Goal: Transaction & Acquisition: Purchase product/service

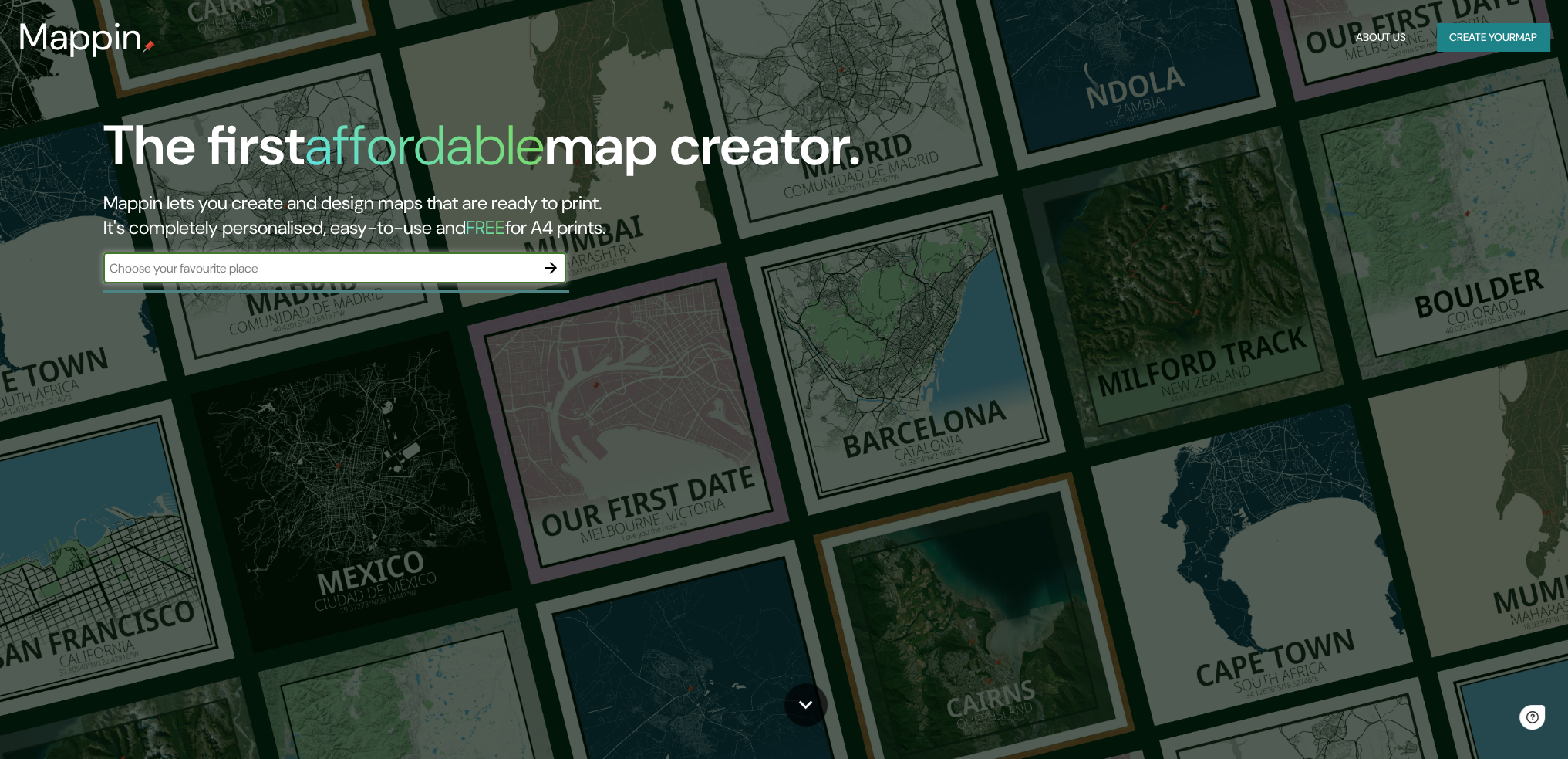
click at [298, 271] on input "text" at bounding box center [320, 268] width 432 height 18
type input "Muelle uno [GEOGRAPHIC_DATA]"
click at [552, 275] on icon "button" at bounding box center [550, 267] width 18 height 18
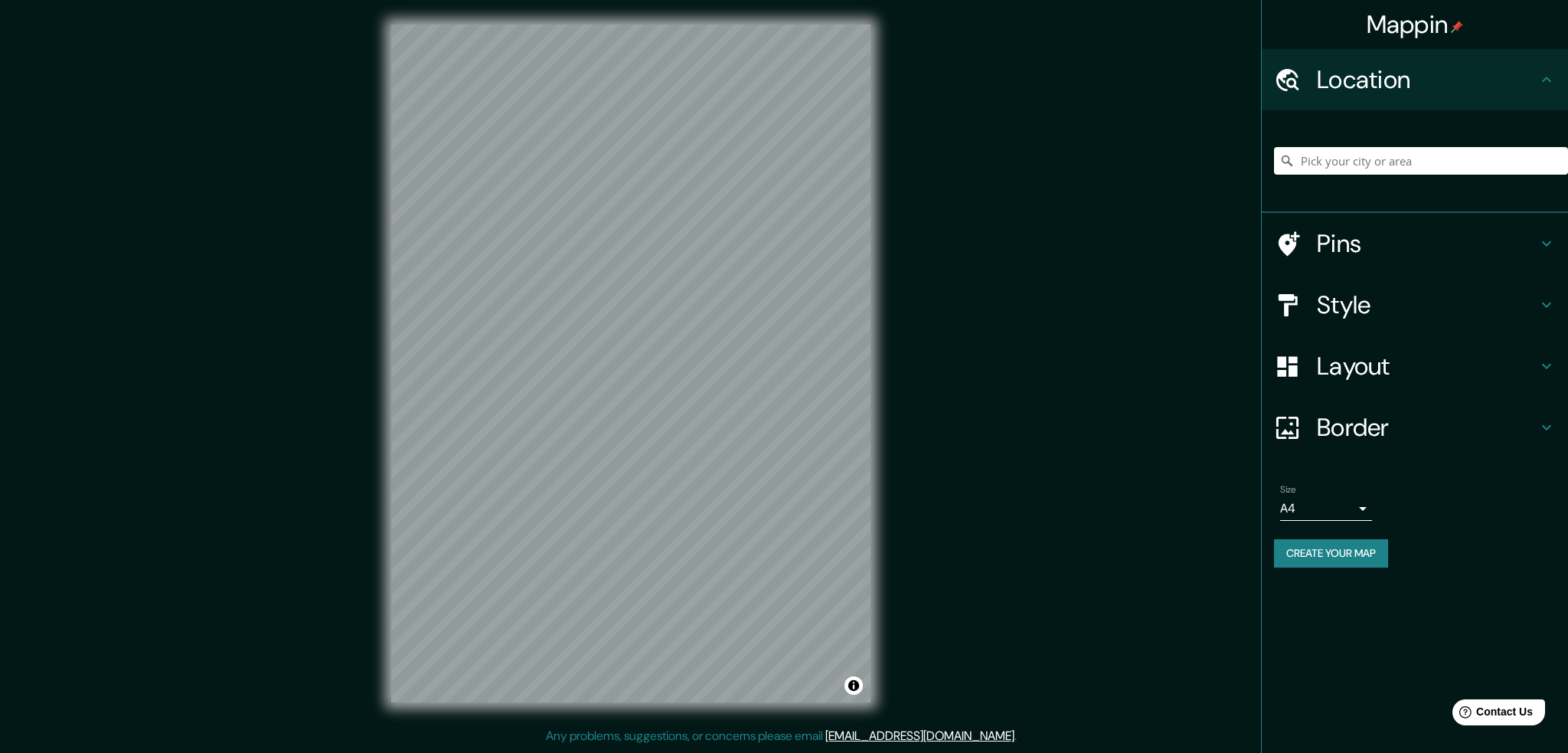
click at [1377, 300] on h4 "Style" at bounding box center [1427, 304] width 221 height 31
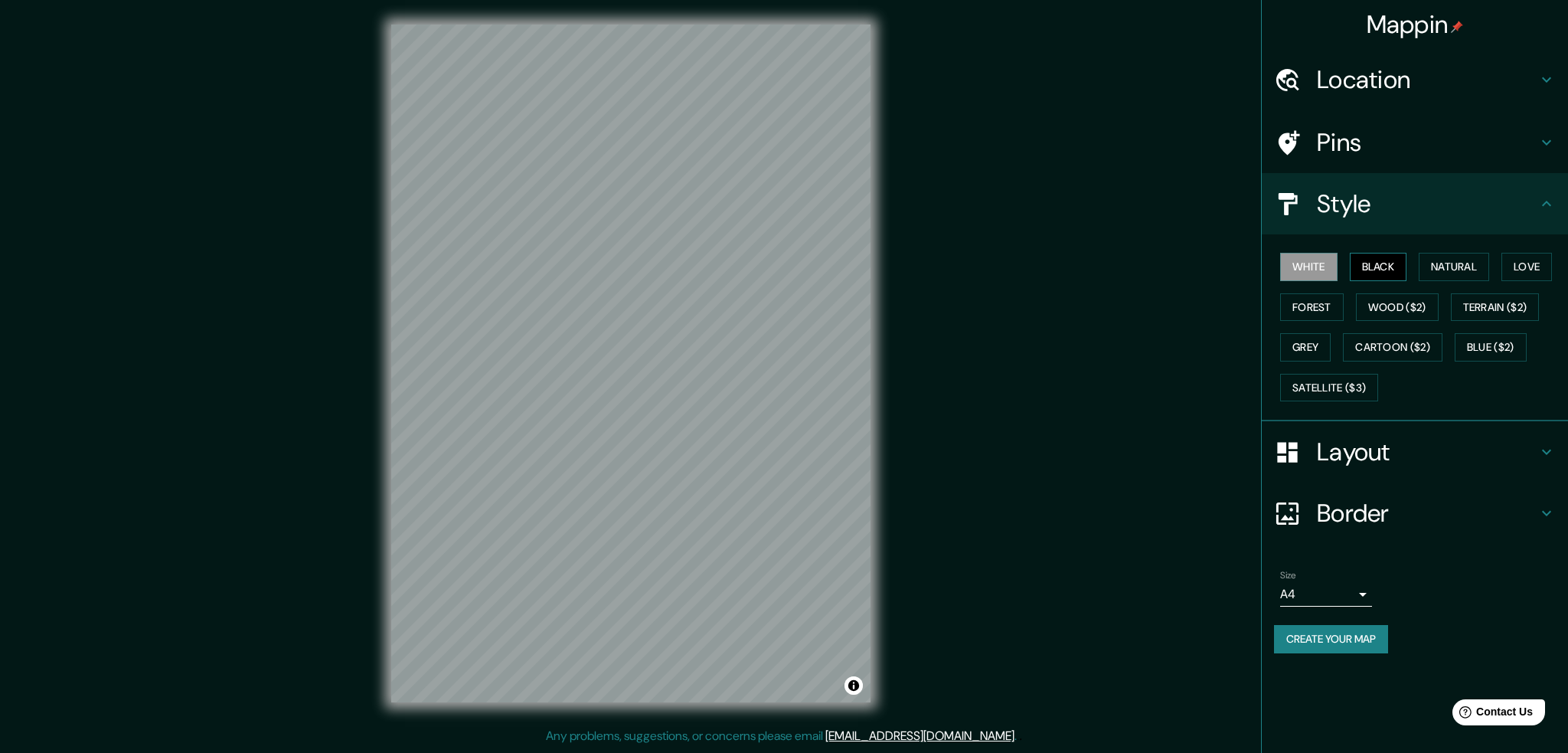
click at [1363, 269] on button "Black" at bounding box center [1379, 267] width 58 height 29
click at [1331, 274] on button "White" at bounding box center [1309, 267] width 58 height 29
click at [1366, 137] on h4 "Pins" at bounding box center [1427, 142] width 221 height 31
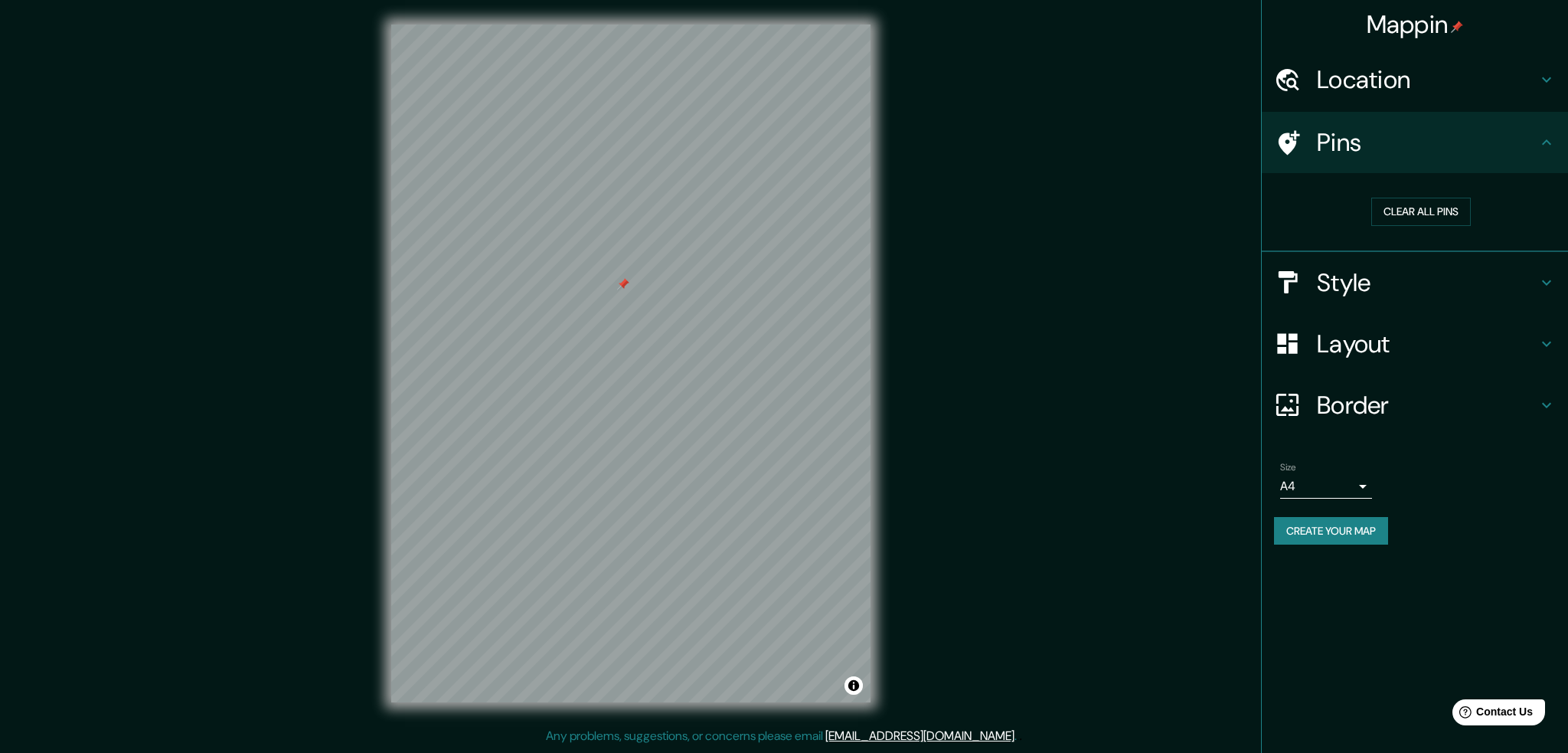
click at [1401, 76] on h4 "Location" at bounding box center [1427, 79] width 221 height 31
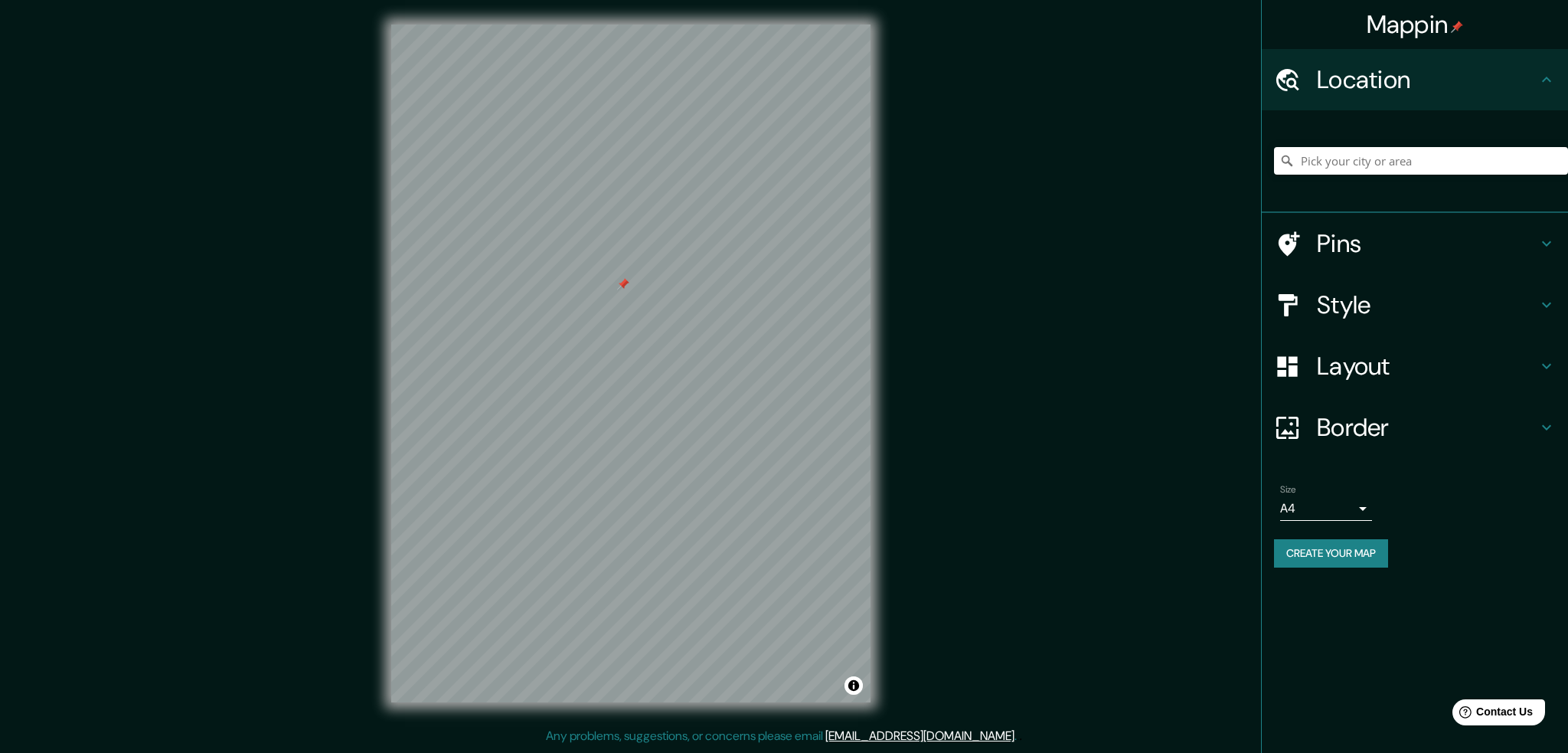
click at [1401, 76] on h4 "Location" at bounding box center [1427, 79] width 221 height 31
click at [1347, 369] on h4 "Layout" at bounding box center [1427, 365] width 221 height 31
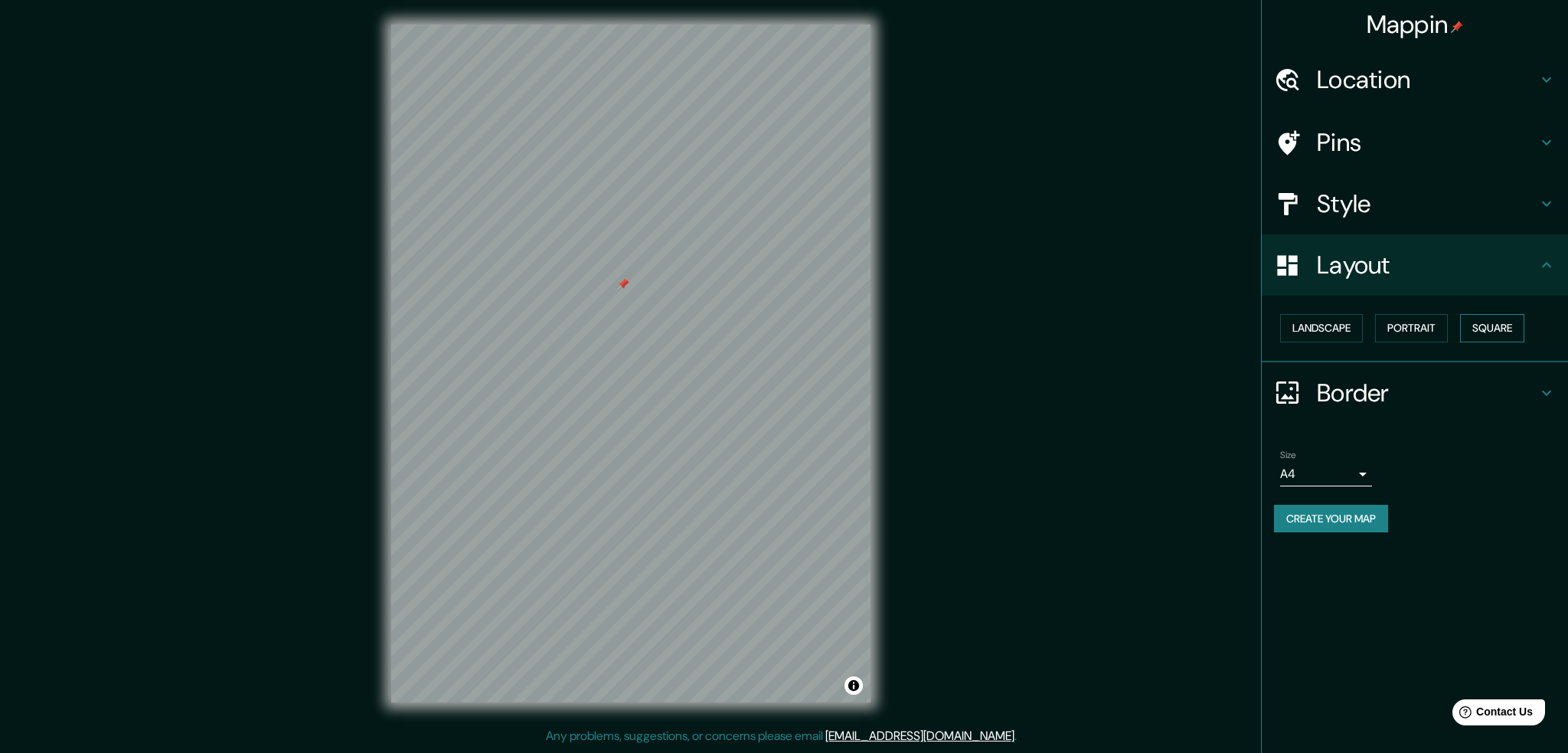
click at [1484, 334] on button "Square" at bounding box center [1493, 328] width 64 height 29
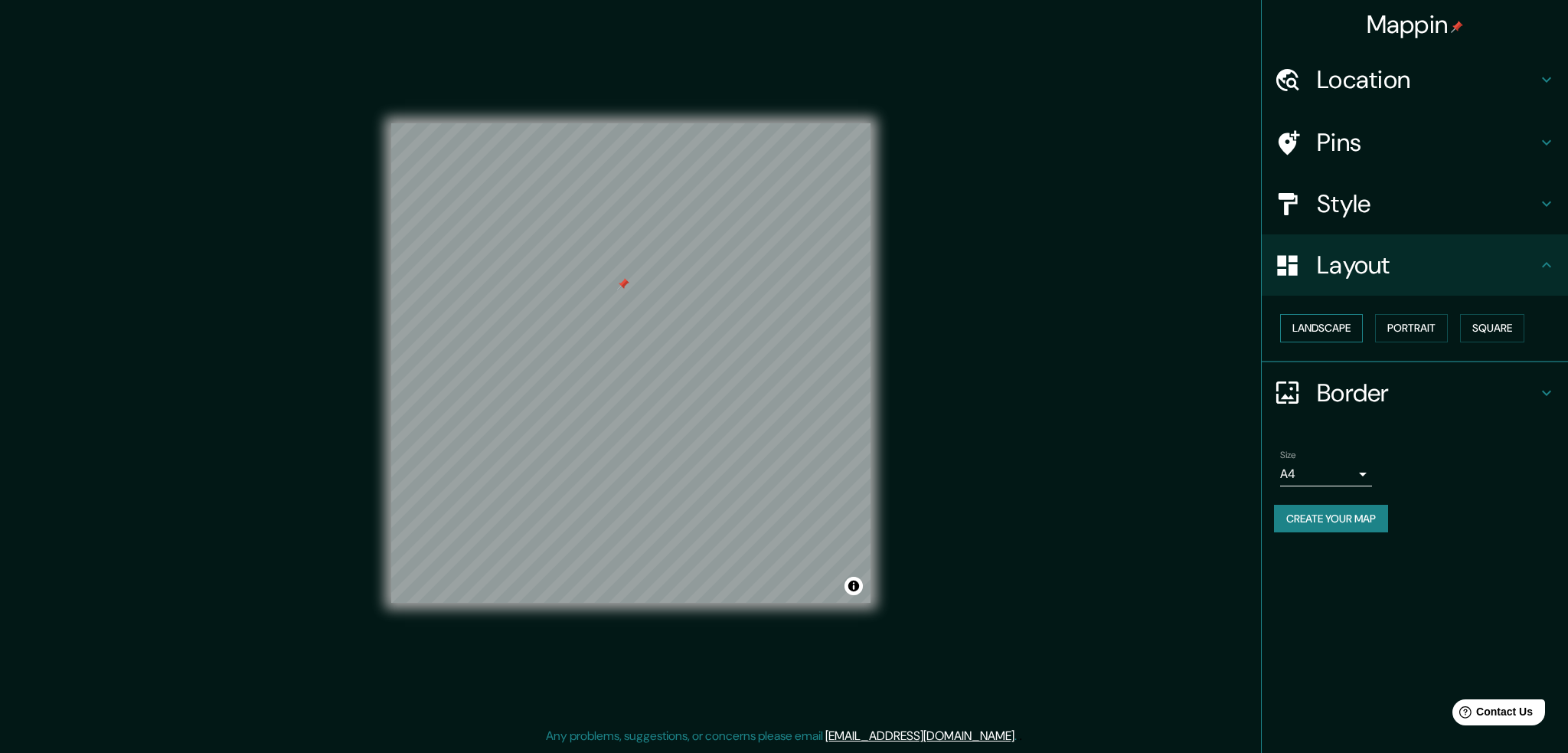
click at [1341, 328] on button "Landscape" at bounding box center [1321, 328] width 83 height 29
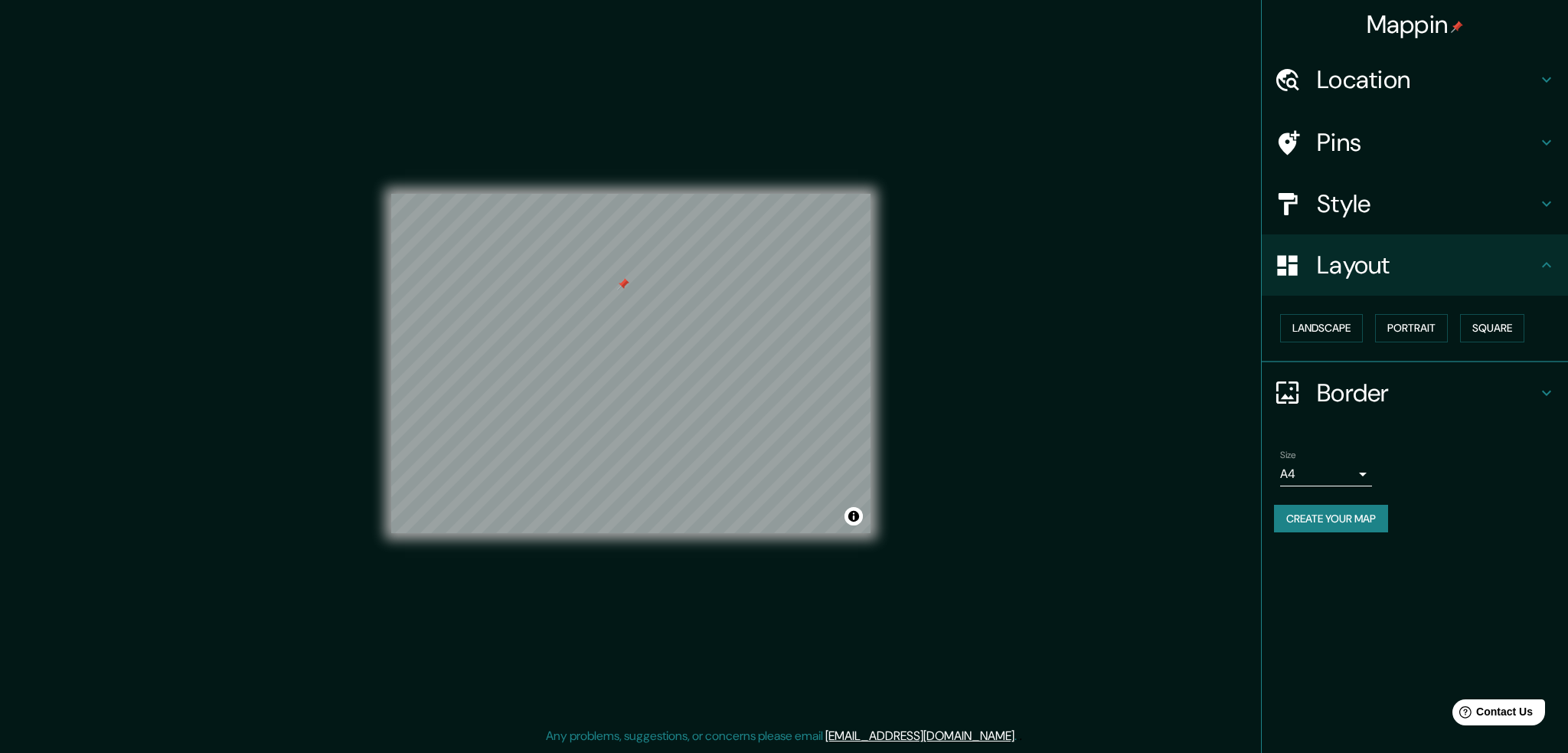
click at [1328, 471] on body "Mappin Location Pins Style Layout Landscape Portrait Square Border Choose a bor…" at bounding box center [784, 376] width 1568 height 753
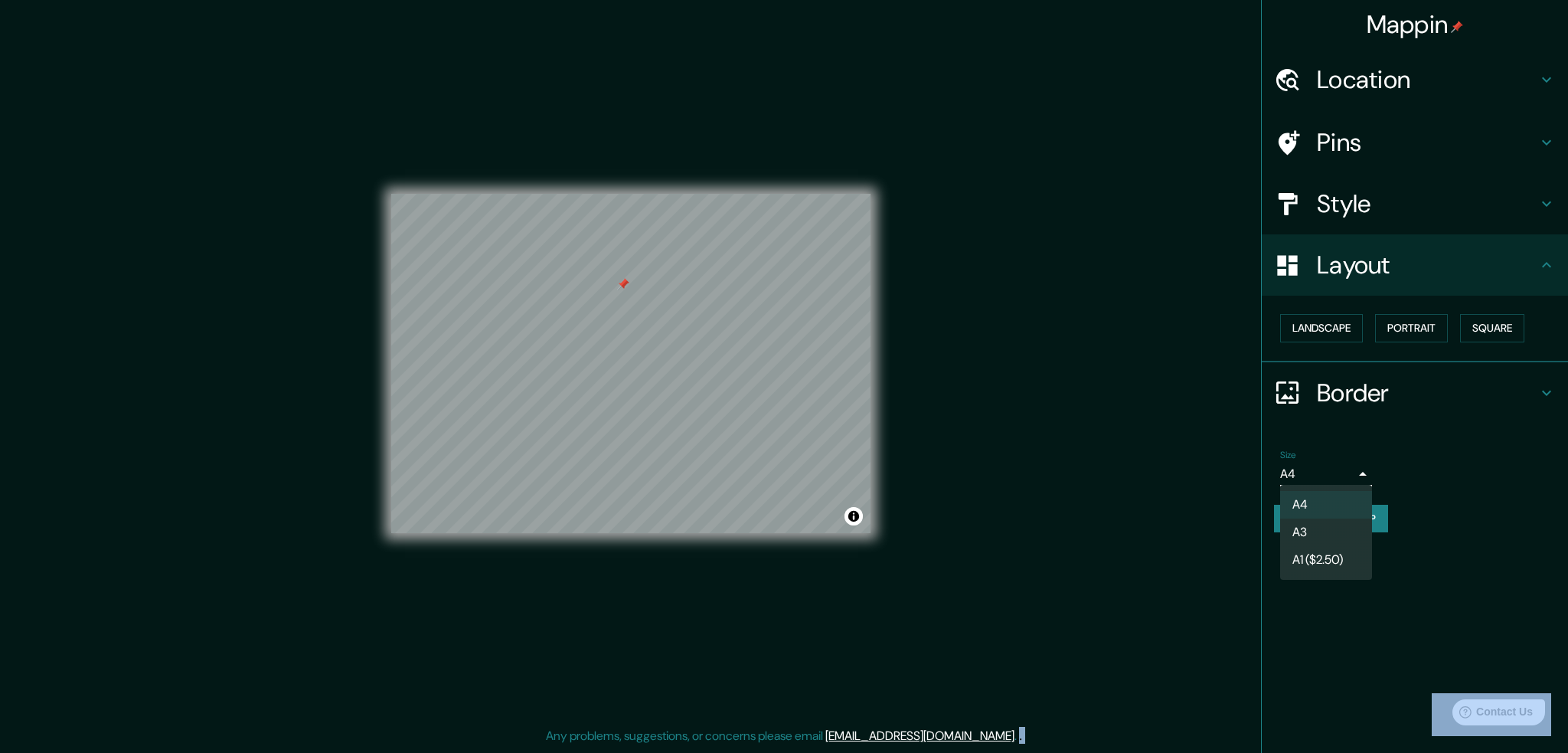
click at [1328, 471] on div at bounding box center [784, 376] width 1568 height 753
click at [1422, 325] on button "Portrait" at bounding box center [1411, 328] width 72 height 29
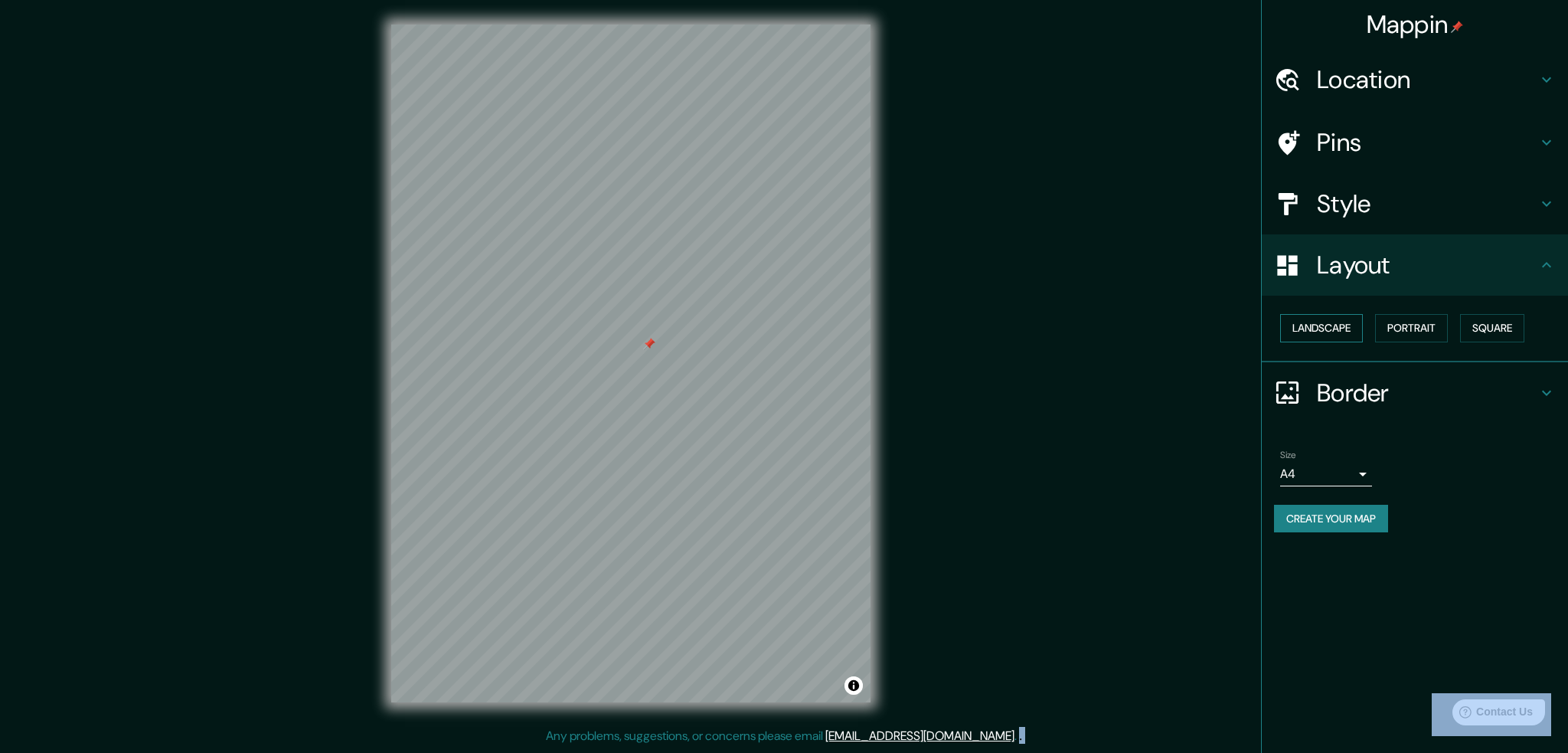
click at [1357, 333] on button "Landscape" at bounding box center [1321, 328] width 83 height 29
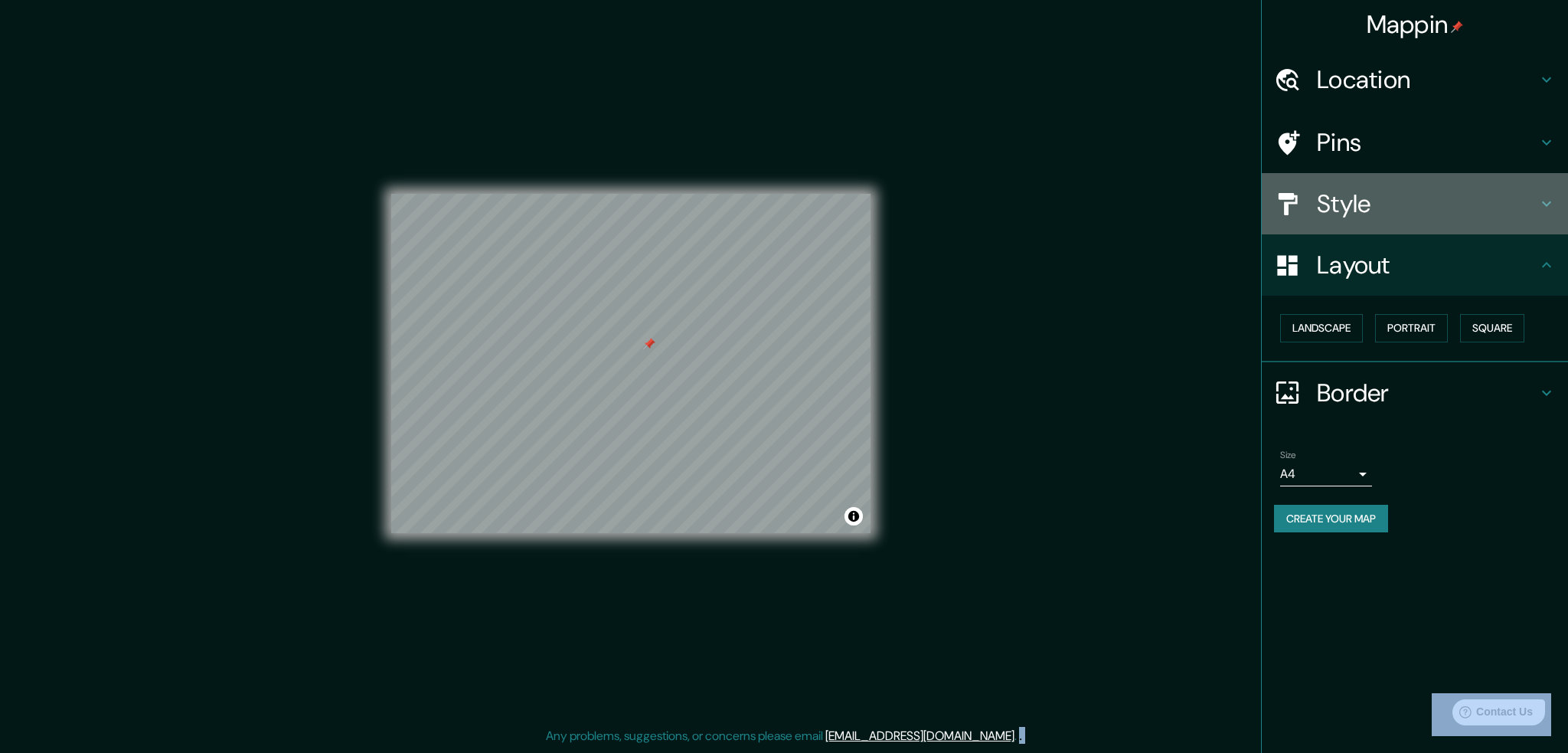
click at [1363, 203] on h4 "Style" at bounding box center [1427, 203] width 221 height 31
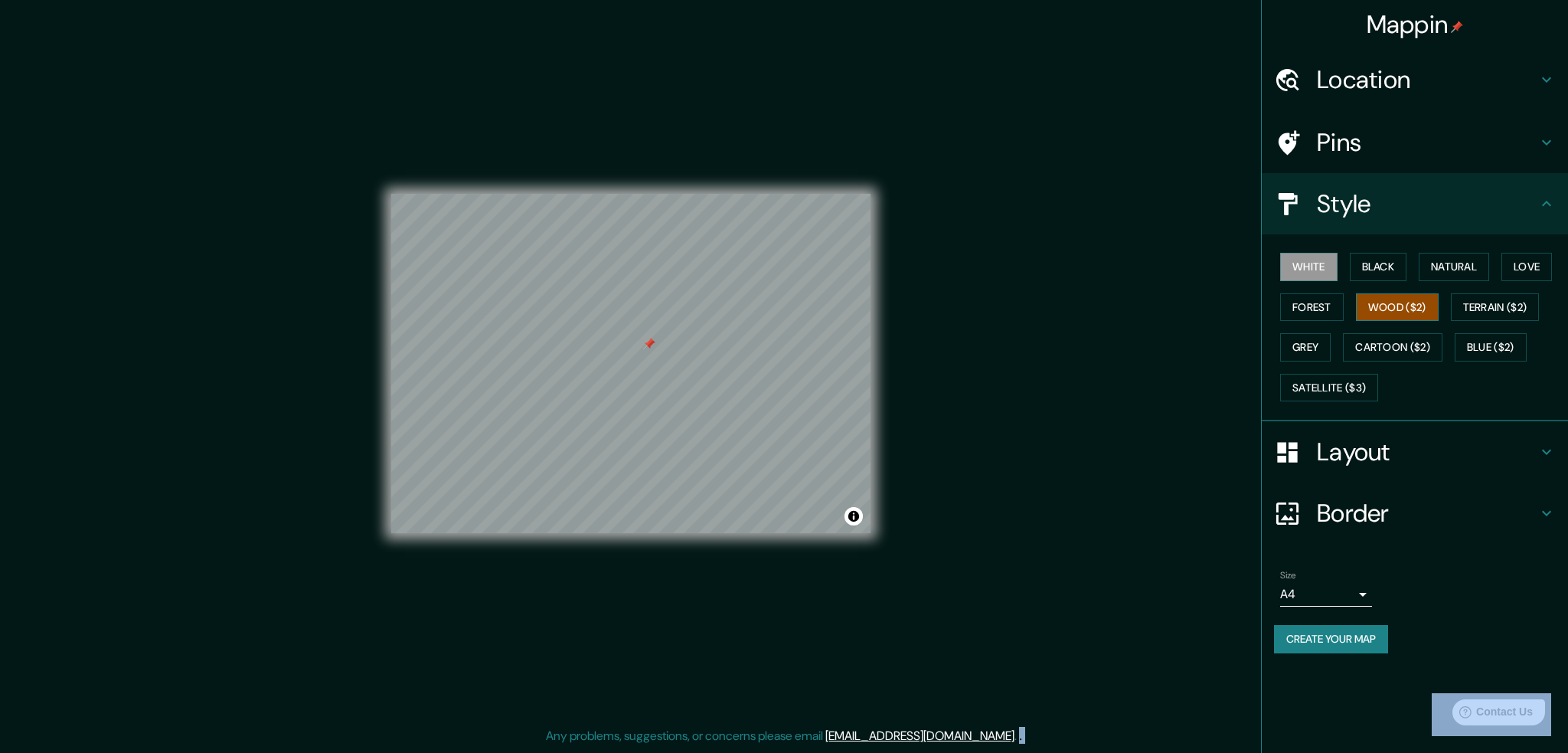
click at [1379, 306] on button "Wood ($2)" at bounding box center [1397, 308] width 83 height 29
click at [1318, 312] on button "Forest" at bounding box center [1312, 308] width 64 height 29
click at [1395, 274] on button "Black" at bounding box center [1379, 267] width 58 height 29
click at [1454, 255] on button "Natural" at bounding box center [1454, 267] width 71 height 29
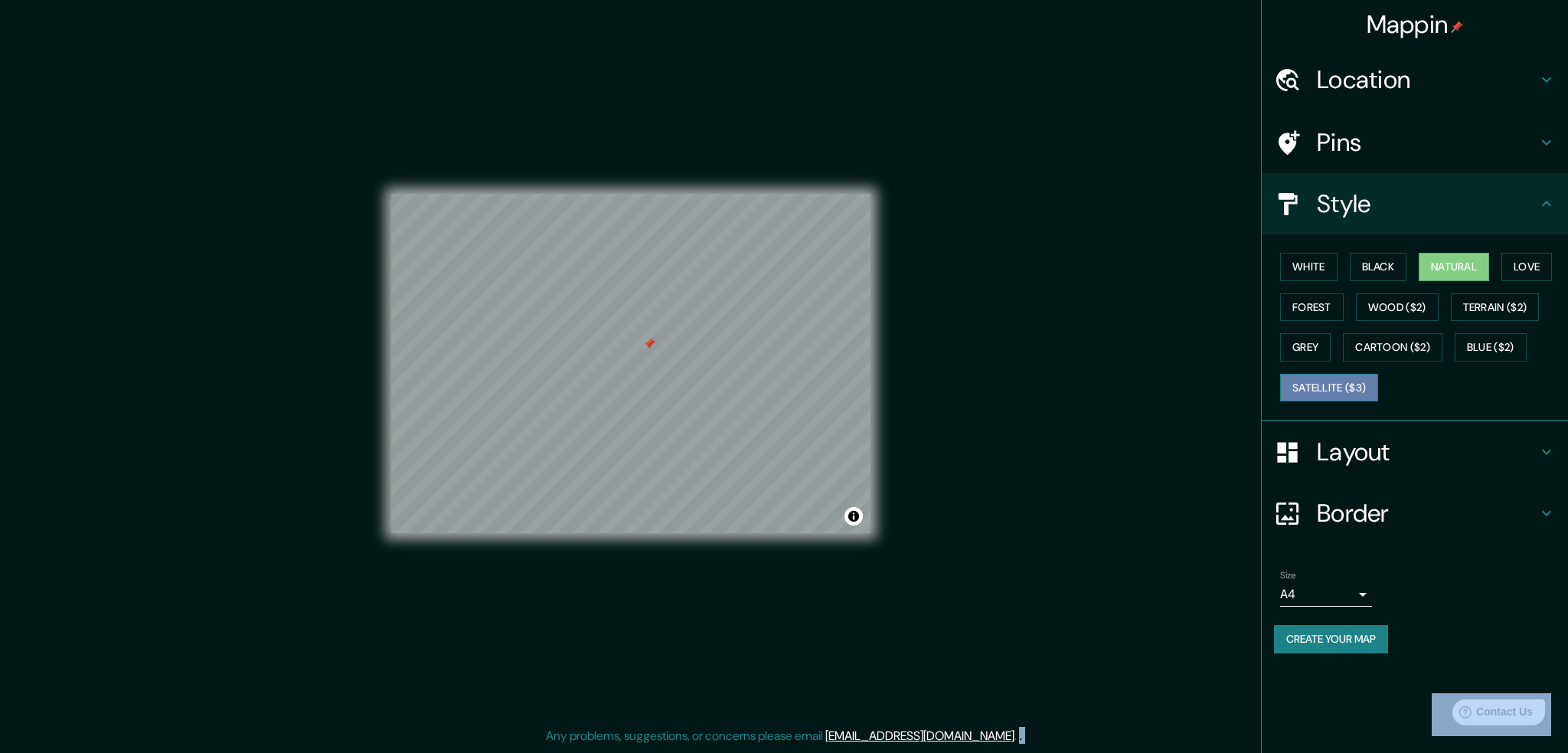
click at [1315, 387] on button "Satellite ($3)" at bounding box center [1329, 388] width 98 height 29
click at [1392, 349] on button "Cartoon ($2)" at bounding box center [1393, 347] width 99 height 29
click at [1308, 349] on button "Grey" at bounding box center [1306, 347] width 51 height 29
click at [1381, 343] on button "Cartoon ($2)" at bounding box center [1393, 347] width 99 height 29
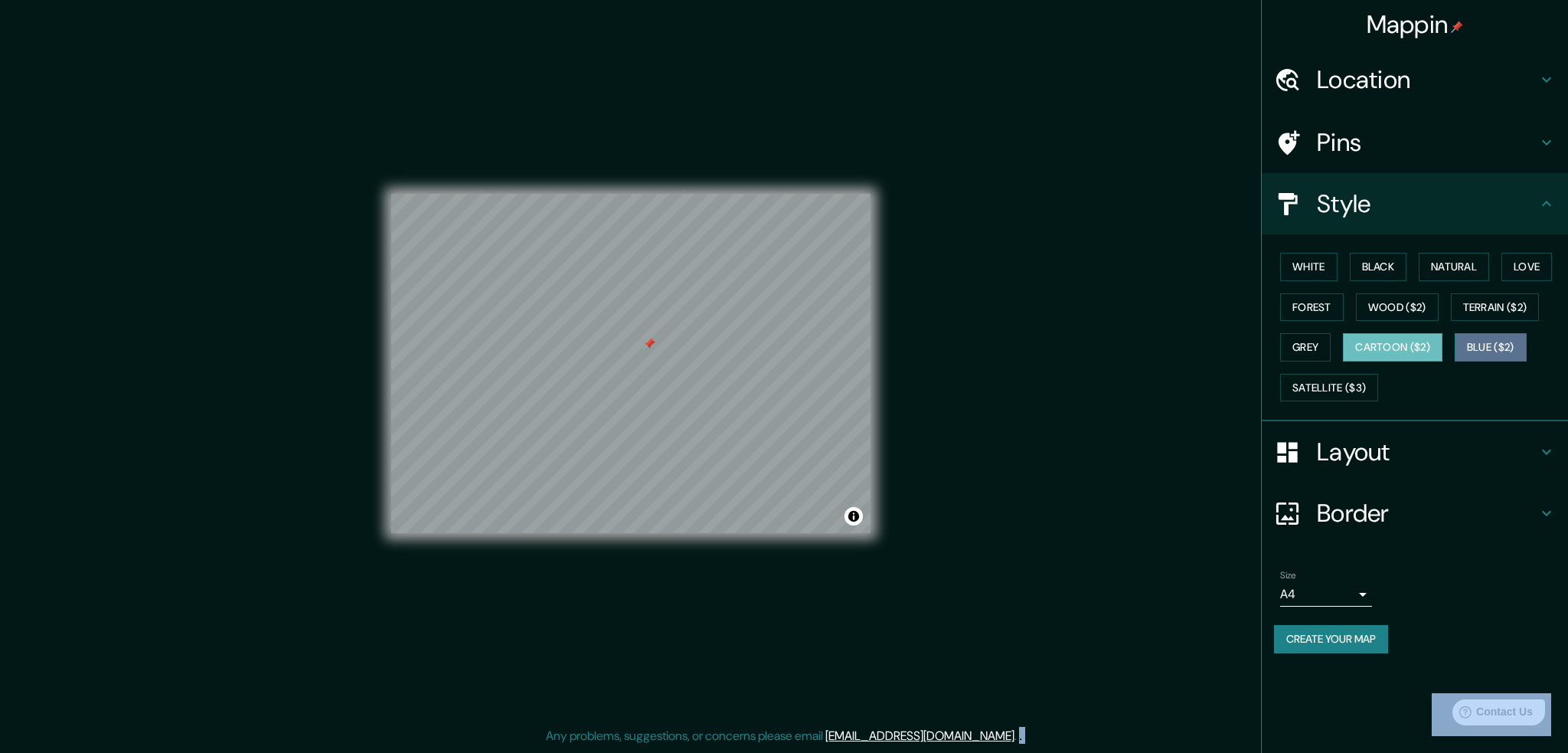
click at [1489, 339] on button "Blue ($2)" at bounding box center [1490, 347] width 72 height 29
click at [1495, 319] on button "Terrain ($2)" at bounding box center [1496, 308] width 89 height 29
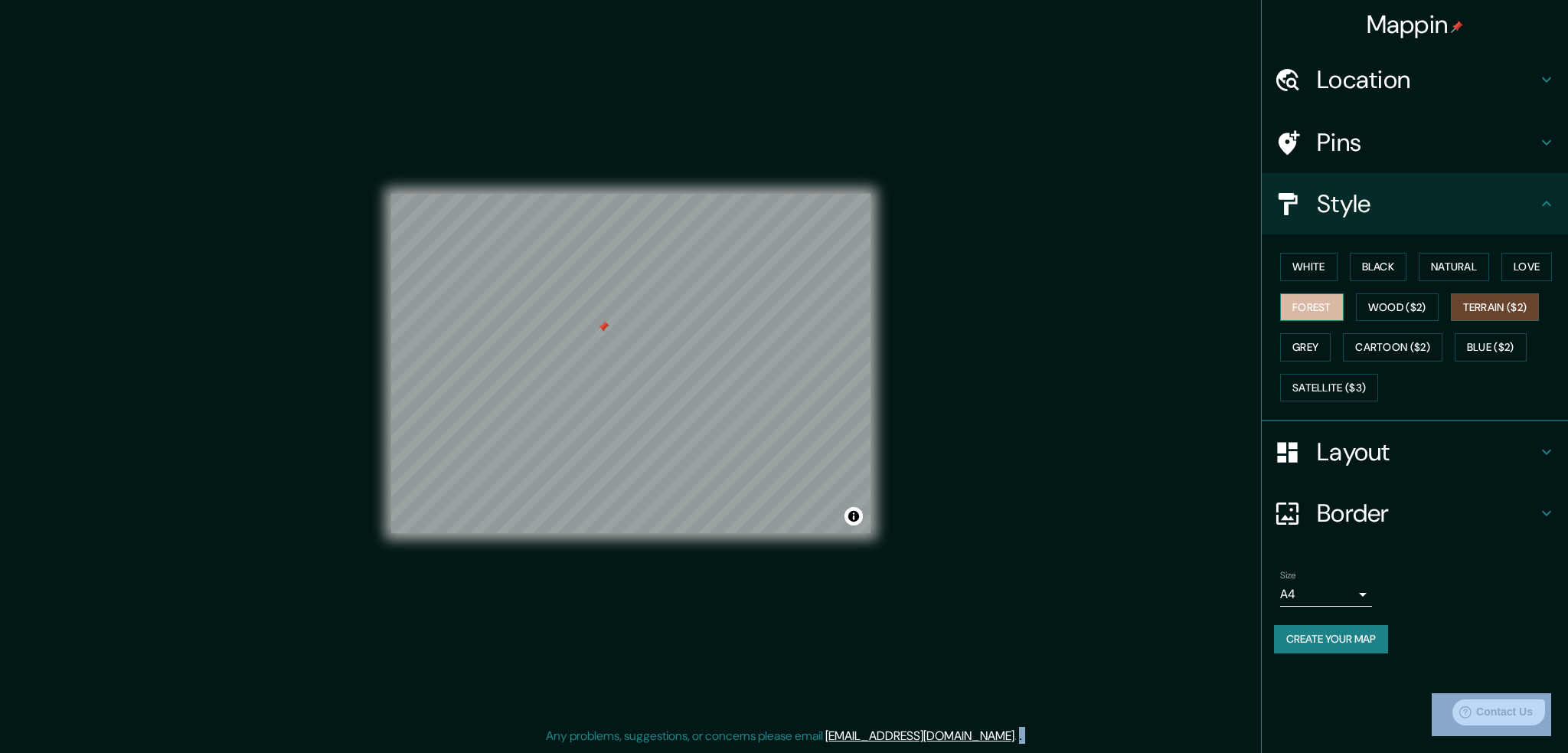
click at [1301, 309] on button "Forest" at bounding box center [1312, 308] width 64 height 29
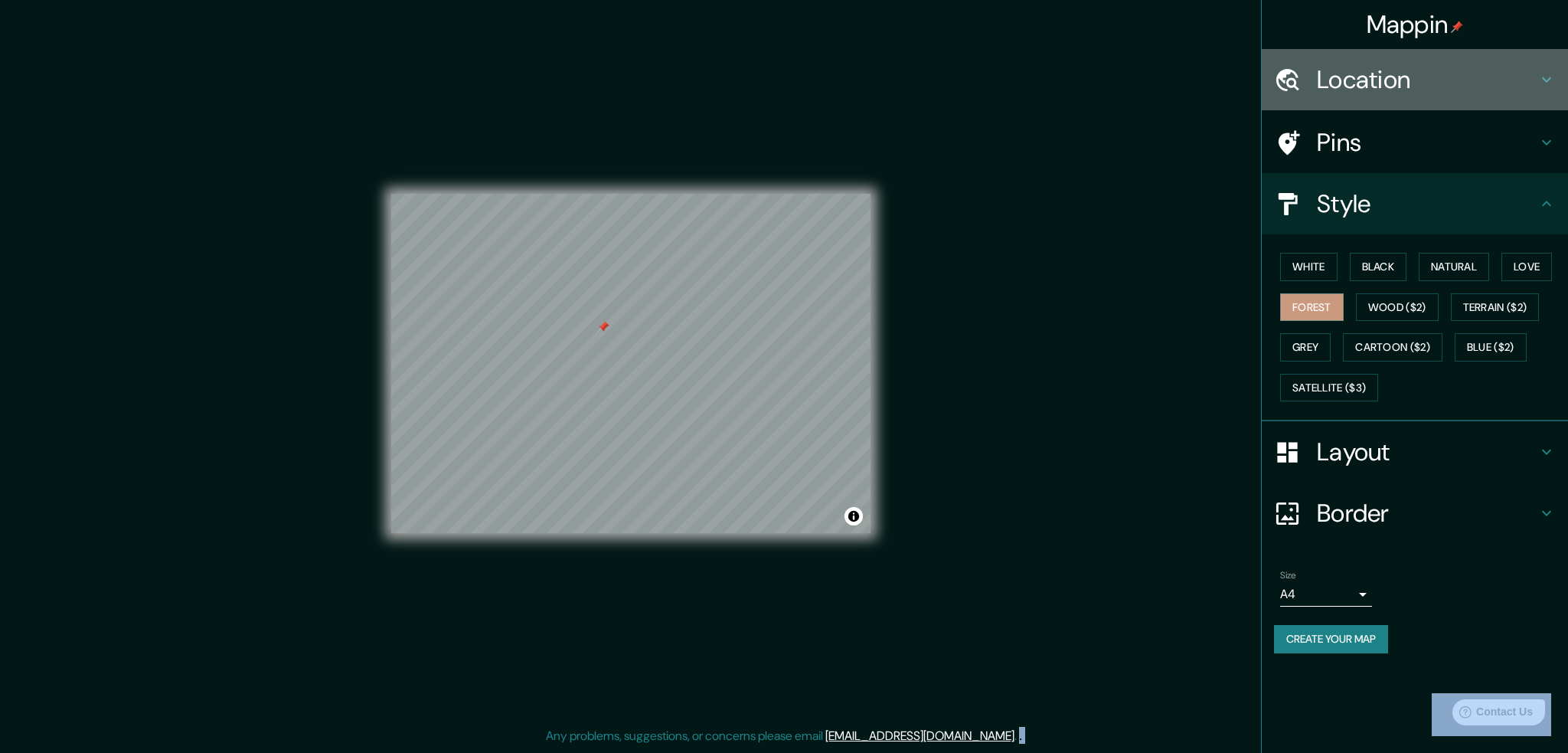
click at [1412, 66] on h4 "Location" at bounding box center [1427, 79] width 221 height 31
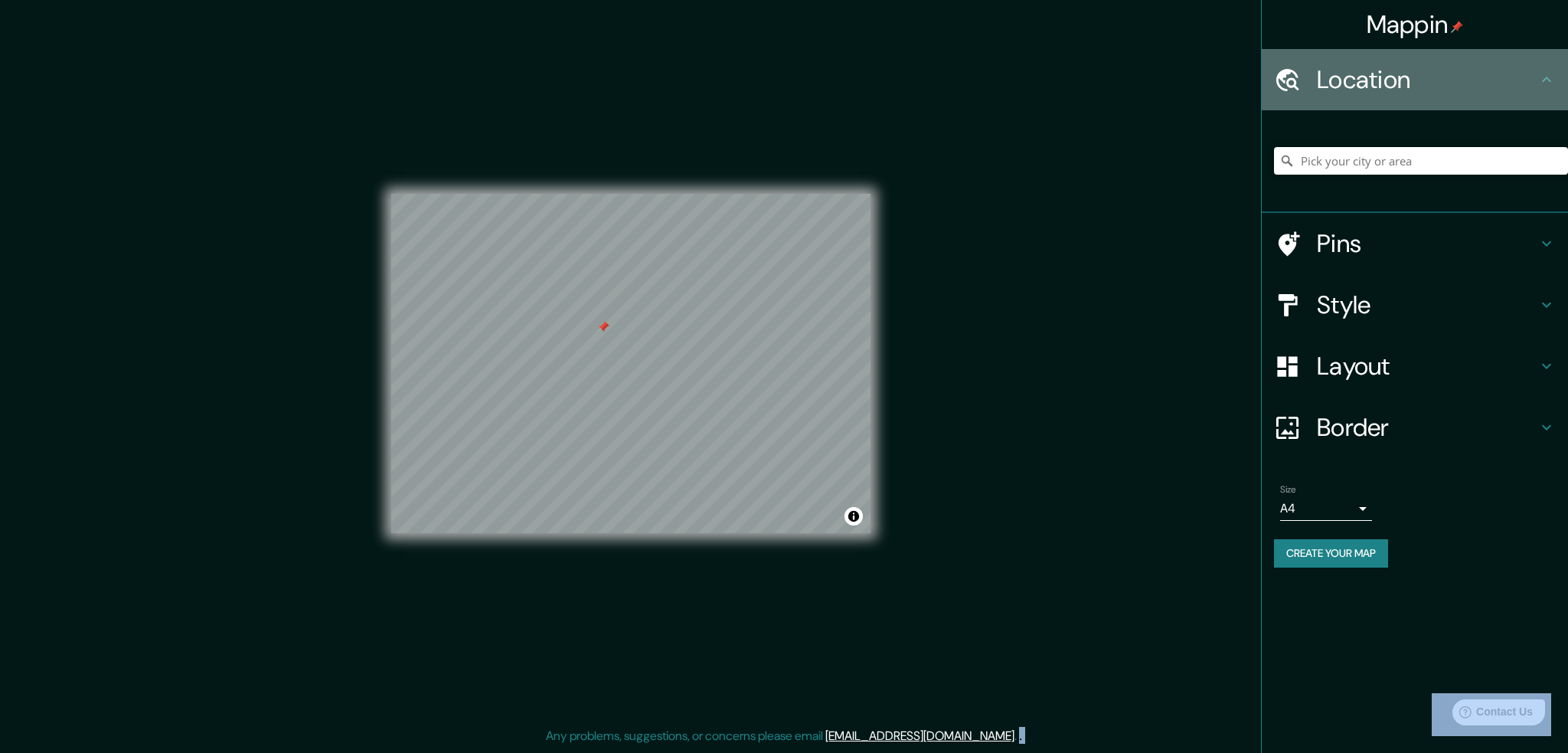
click at [1412, 66] on h4 "Location" at bounding box center [1427, 79] width 221 height 31
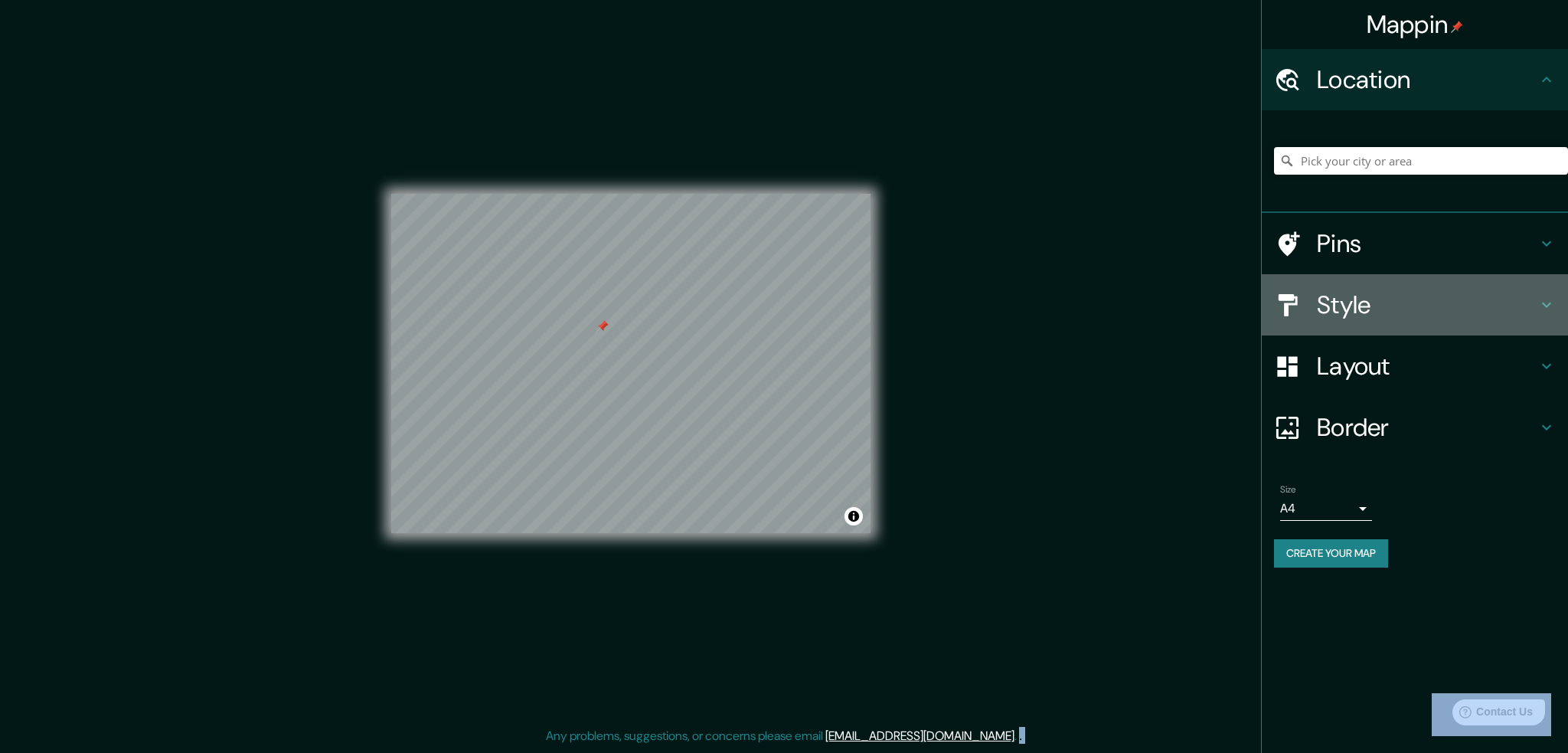
click at [1375, 283] on div "Style" at bounding box center [1415, 305] width 306 height 61
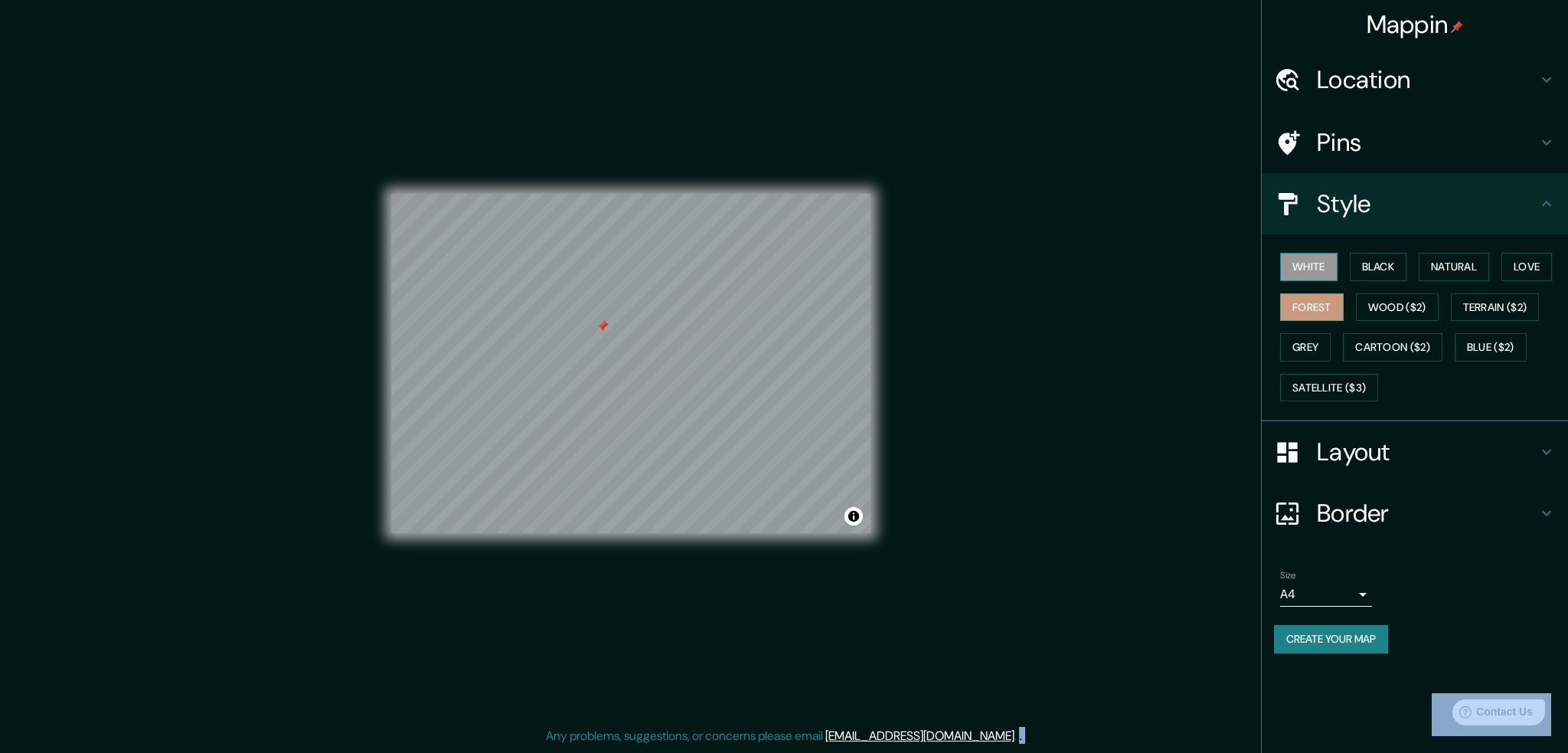
click at [1337, 268] on button "White" at bounding box center [1309, 267] width 58 height 29
click at [1370, 271] on button "Black" at bounding box center [1379, 267] width 58 height 29
click at [1440, 255] on button "Natural" at bounding box center [1454, 267] width 71 height 29
click at [1370, 452] on h4 "Layout" at bounding box center [1427, 451] width 221 height 31
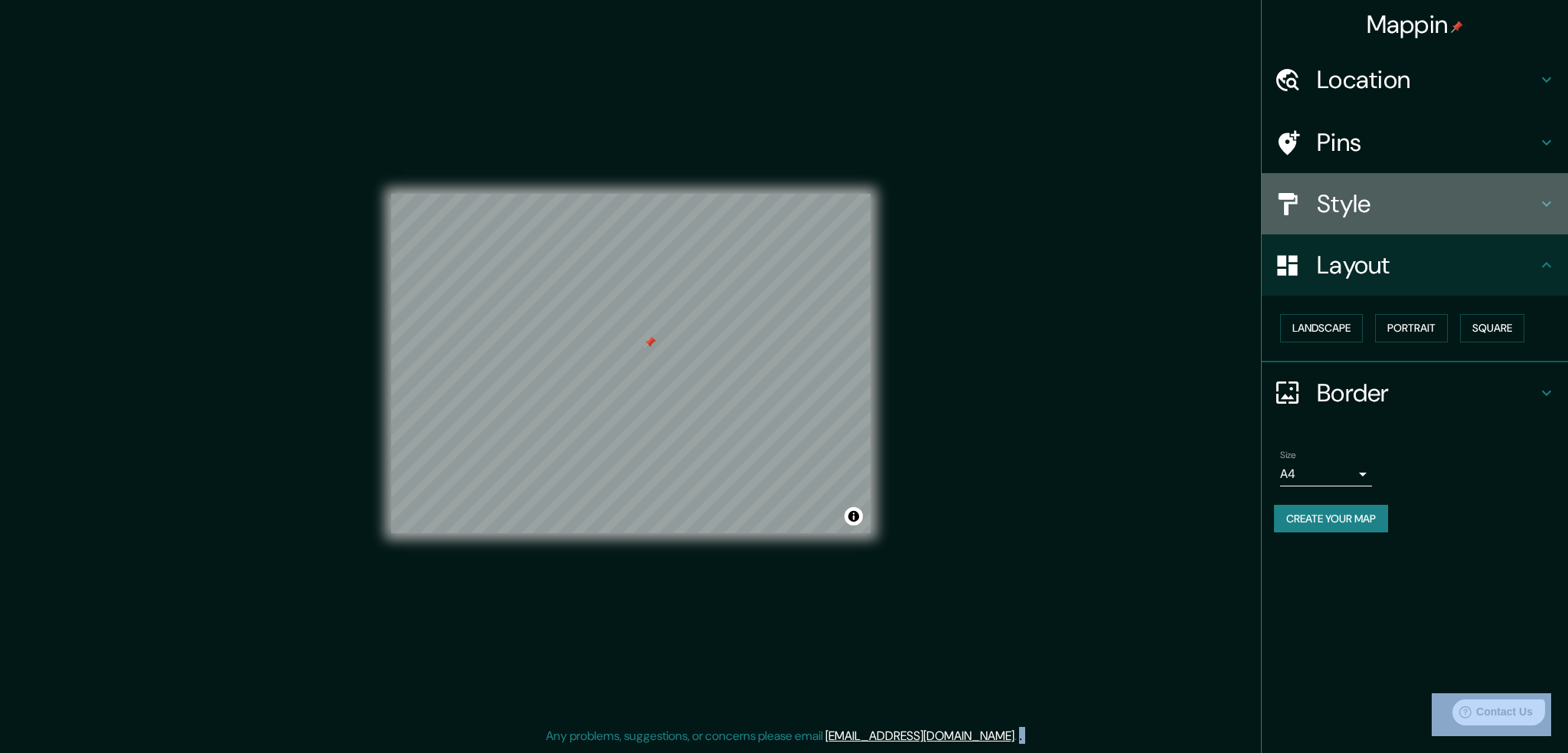
click at [1364, 202] on h4 "Style" at bounding box center [1427, 203] width 221 height 31
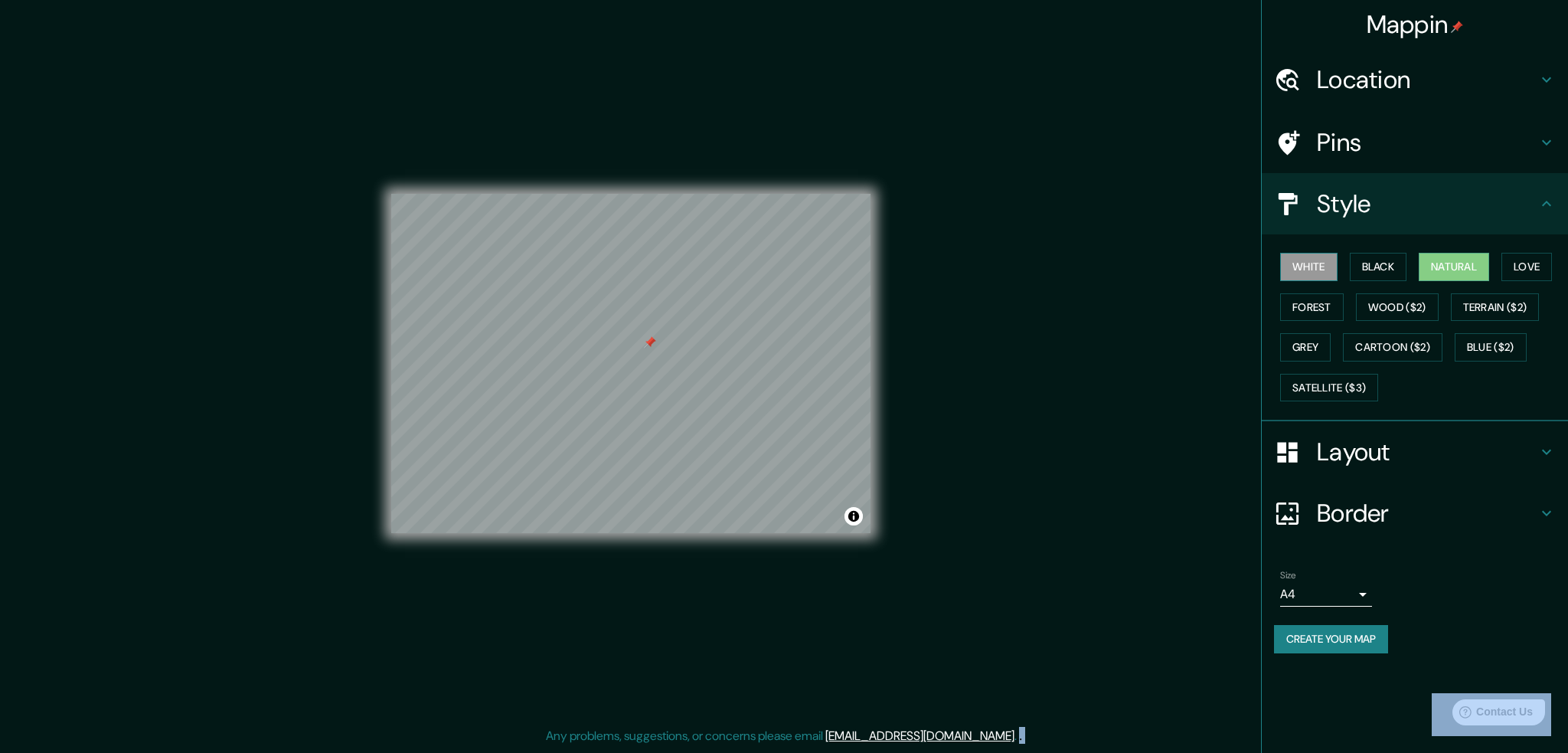
click at [1314, 262] on button "White" at bounding box center [1309, 267] width 58 height 29
click at [1309, 313] on button "Forest" at bounding box center [1312, 308] width 64 height 29
click at [1373, 299] on button "Wood ($2)" at bounding box center [1397, 308] width 83 height 29
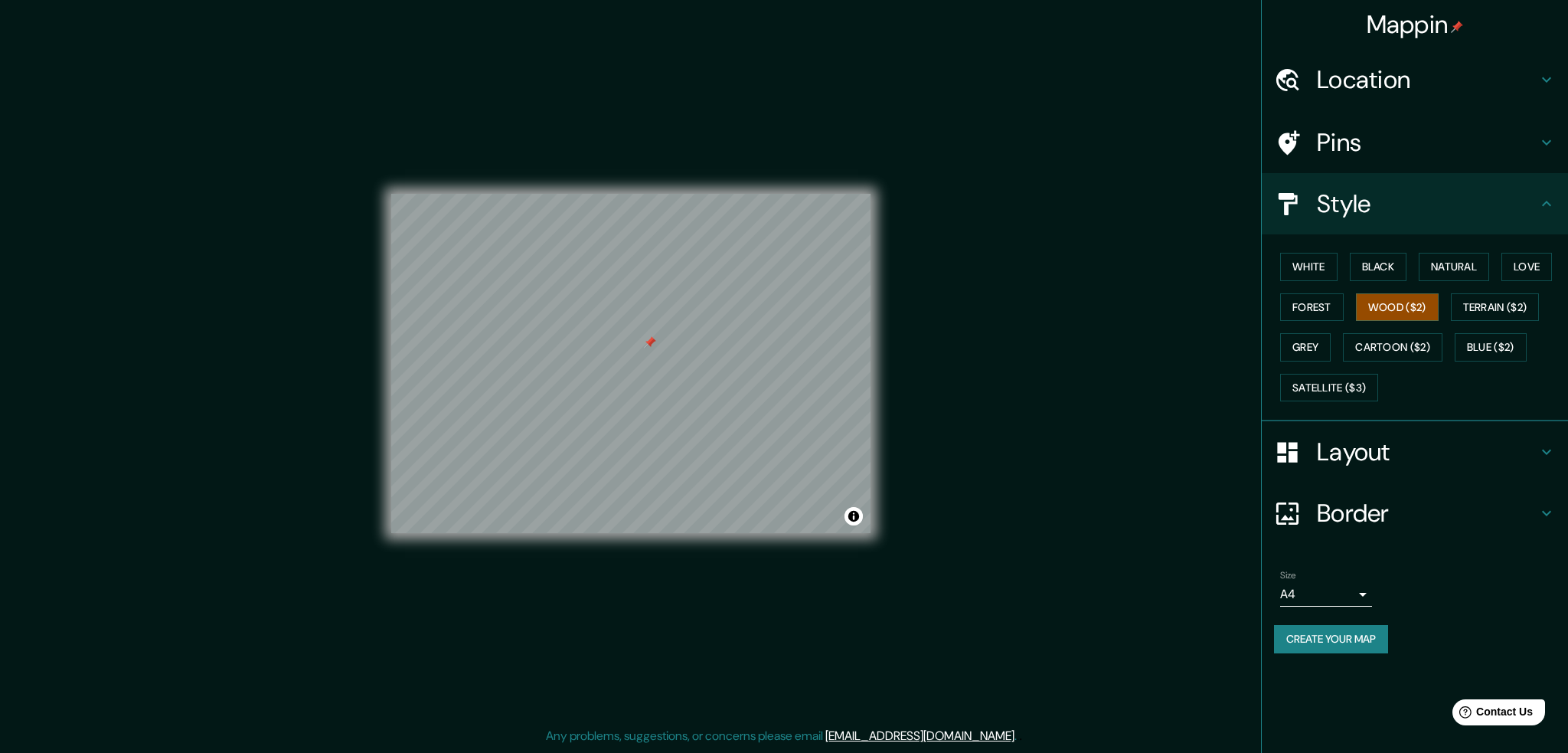
click at [1427, 329] on div "White Black Natural Love Forest Wood ($2) Terrain ($2) Grey Cartoon ($2) Blue (…" at bounding box center [1421, 327] width 294 height 161
click at [1423, 350] on button "Cartoon ($2)" at bounding box center [1393, 347] width 99 height 29
click at [1470, 343] on button "Blue ($2)" at bounding box center [1490, 347] width 72 height 29
click at [1504, 300] on button "Terrain ($2)" at bounding box center [1496, 308] width 89 height 29
